Goal: Information Seeking & Learning: Learn about a topic

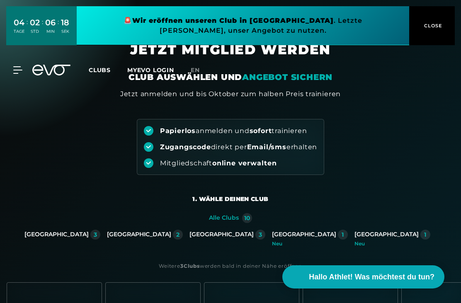
click at [17, 67] on icon at bounding box center [17, 70] width 9 height 7
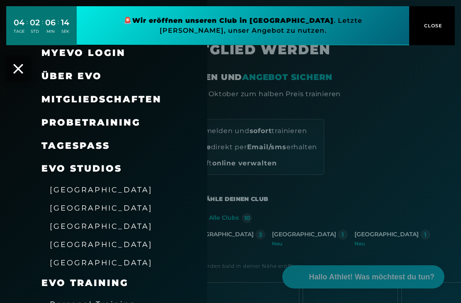
click at [68, 71] on span "Über EVO" at bounding box center [71, 75] width 60 height 11
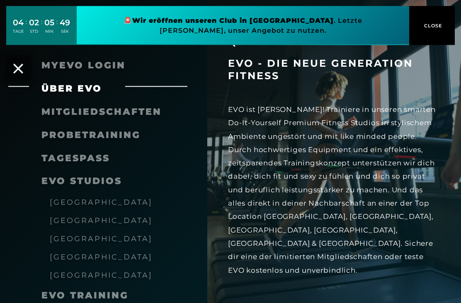
scroll to position [108, 0]
click at [398, 302] on icon at bounding box center [398, 307] width 14 height 7
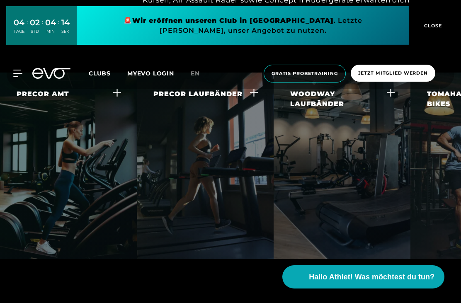
click at [391, 97] on icon at bounding box center [390, 92] width 9 height 9
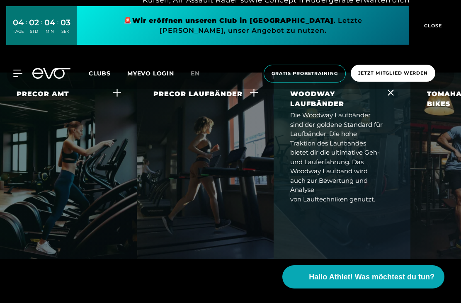
click at [423, 277] on icon at bounding box center [421, 274] width 14 height 7
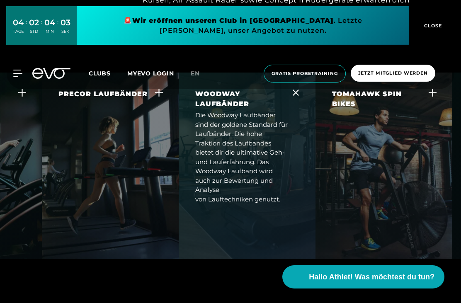
scroll to position [0, 111]
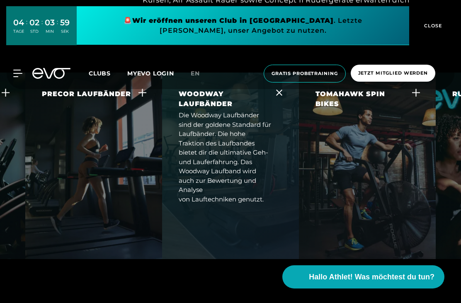
click at [418, 275] on icon at bounding box center [421, 274] width 14 height 7
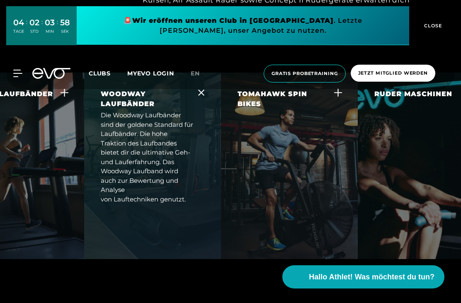
scroll to position [0, 223]
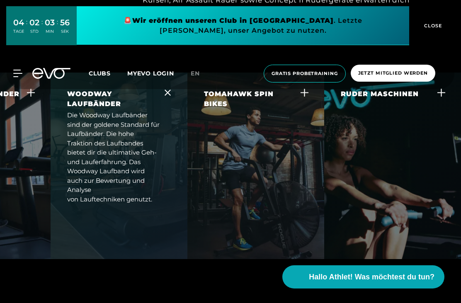
click at [418, 269] on link at bounding box center [423, 265] width 34 height 8
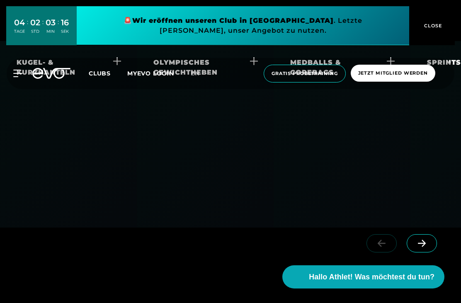
scroll to position [2148, 0]
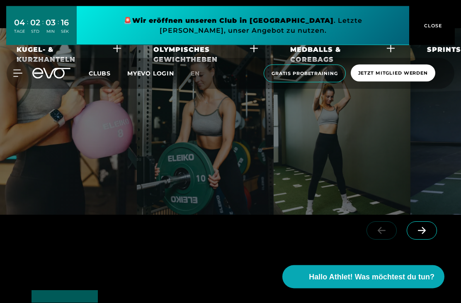
click at [422, 234] on icon at bounding box center [421, 230] width 14 height 7
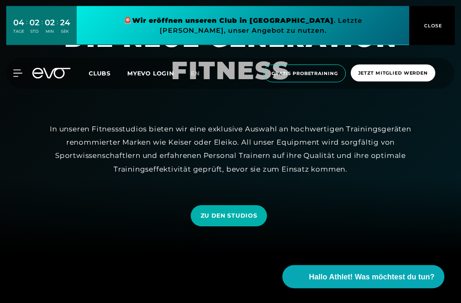
scroll to position [0, 0]
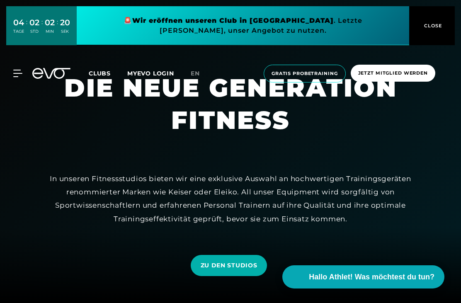
click at [19, 74] on icon at bounding box center [17, 73] width 9 height 7
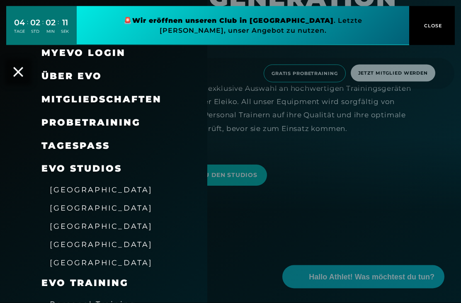
scroll to position [90, 0]
click at [69, 98] on span "Mitgliedschaften" at bounding box center [101, 99] width 120 height 11
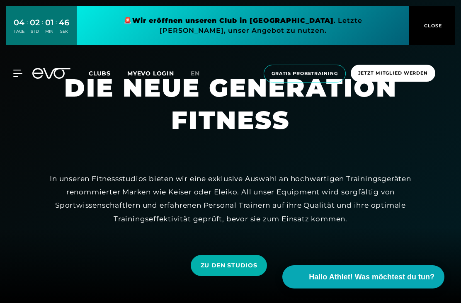
click at [19, 72] on icon at bounding box center [17, 73] width 9 height 7
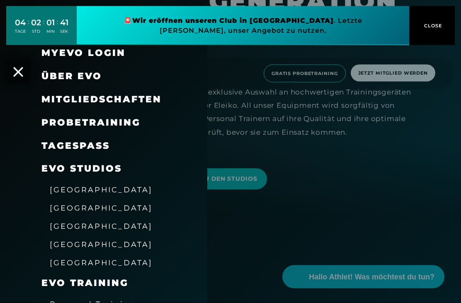
scroll to position [87, 0]
click at [75, 299] on span "Personal Training" at bounding box center [93, 303] width 86 height 9
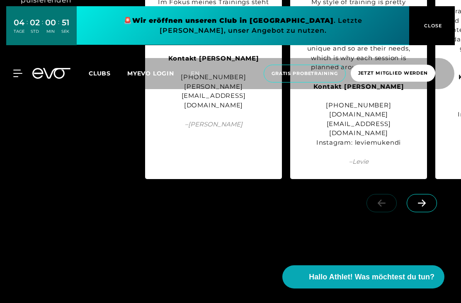
scroll to position [1062, 0]
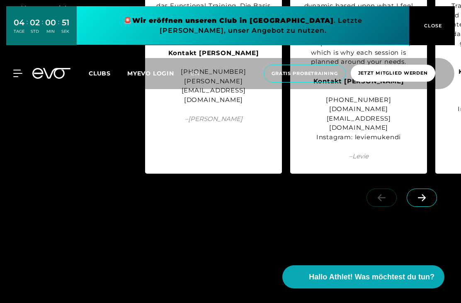
click at [420, 194] on icon at bounding box center [421, 197] width 14 height 7
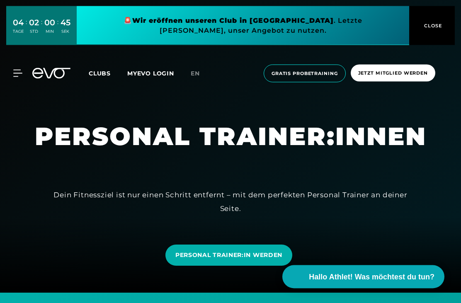
scroll to position [0, 0]
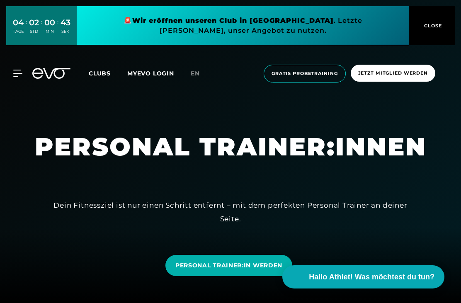
click at [19, 83] on div "MyEVO Login Über EVO Mitgliedschaften Probetraining TAGESPASS EVO Studios [GEOG…" at bounding box center [230, 73] width 457 height 31
click at [19, 75] on icon at bounding box center [17, 73] width 9 height 7
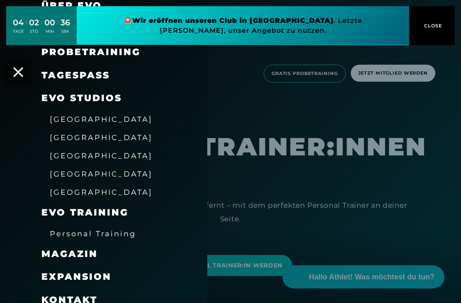
scroll to position [70, 0]
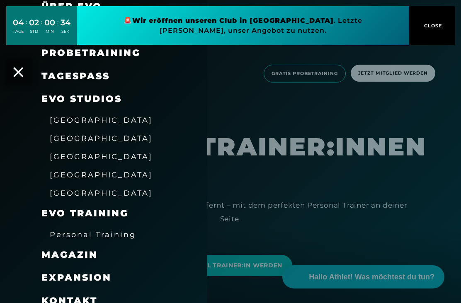
click at [71, 250] on span "Magazin" at bounding box center [69, 254] width 56 height 11
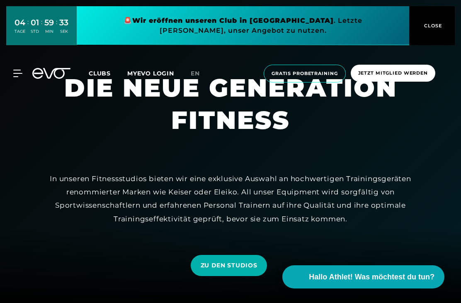
scroll to position [134, 0]
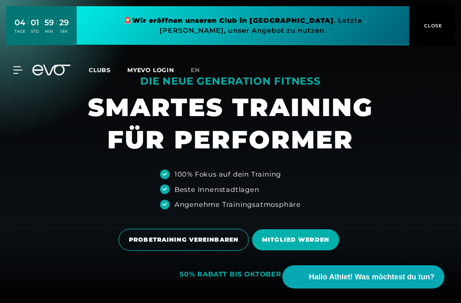
click at [53, 66] on icon at bounding box center [51, 70] width 38 height 11
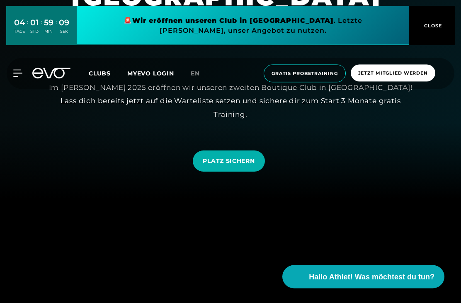
scroll to position [104, 0]
click at [229, 165] on span "PLATZ SICHERN" at bounding box center [229, 161] width 52 height 9
